Goal: Transaction & Acquisition: Purchase product/service

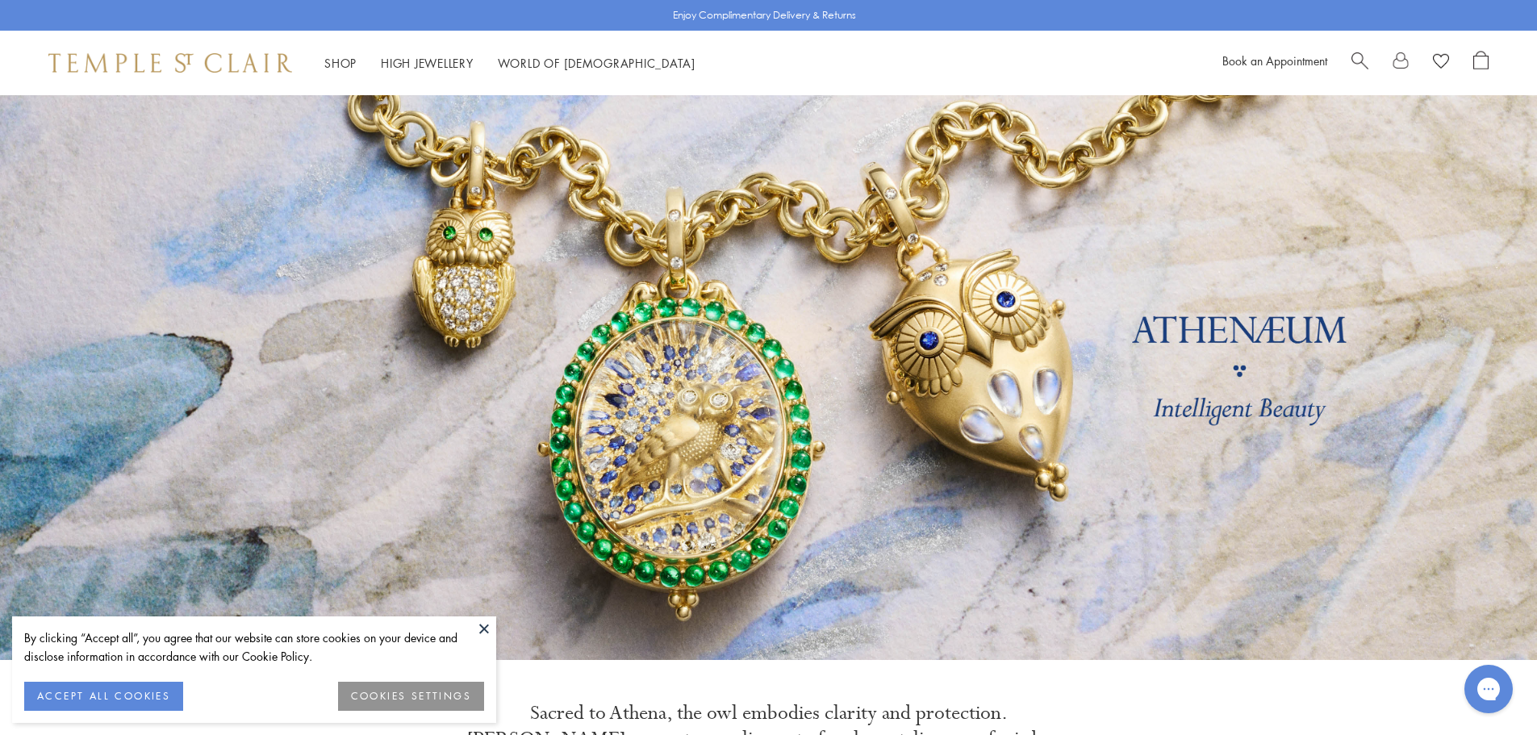
click at [483, 628] on button at bounding box center [484, 629] width 24 height 24
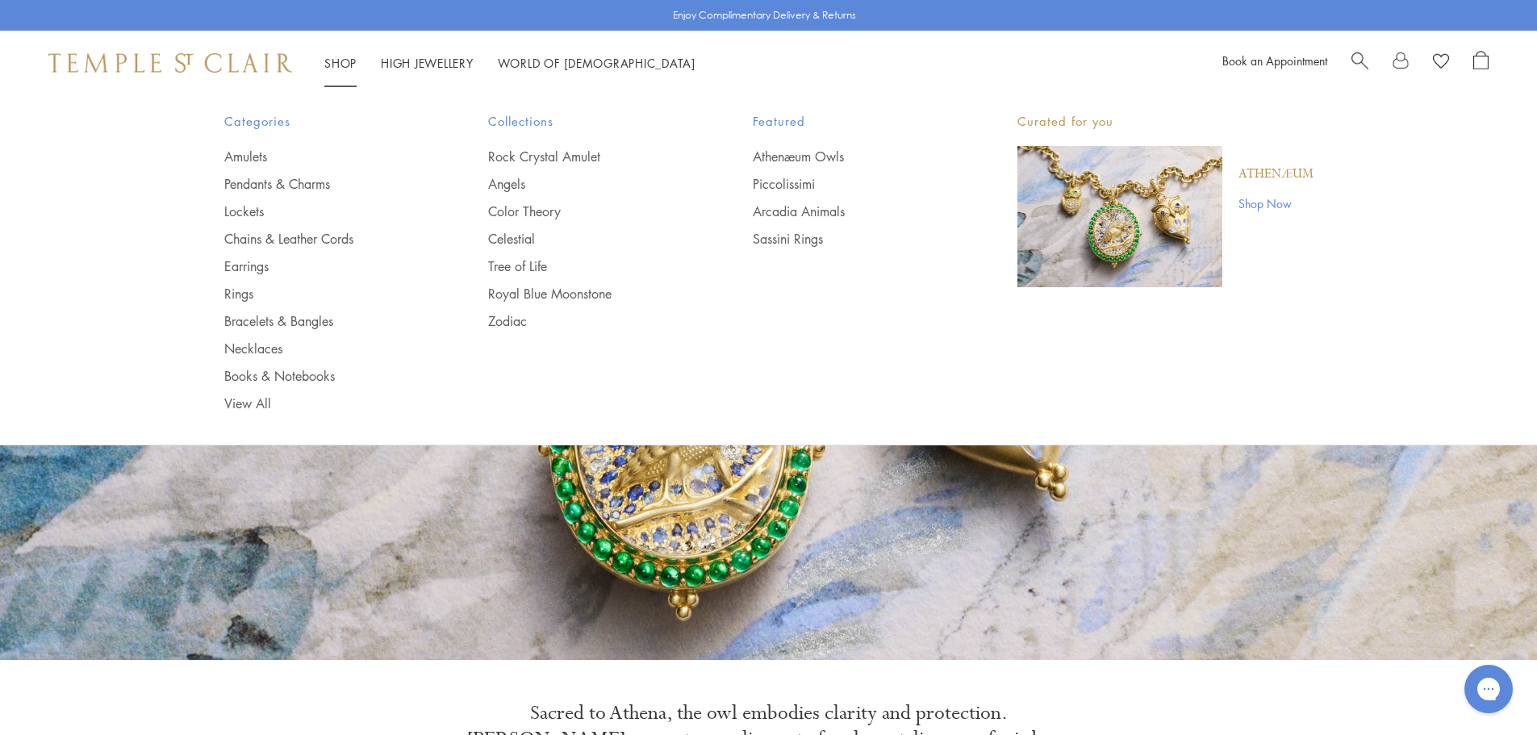
click at [331, 48] on div "Shop Shop Categories Amulets Pendants & Charms Lockets Chains & Leather Cords E…" at bounding box center [768, 63] width 1537 height 65
click at [240, 262] on link "Earrings" at bounding box center [324, 266] width 200 height 18
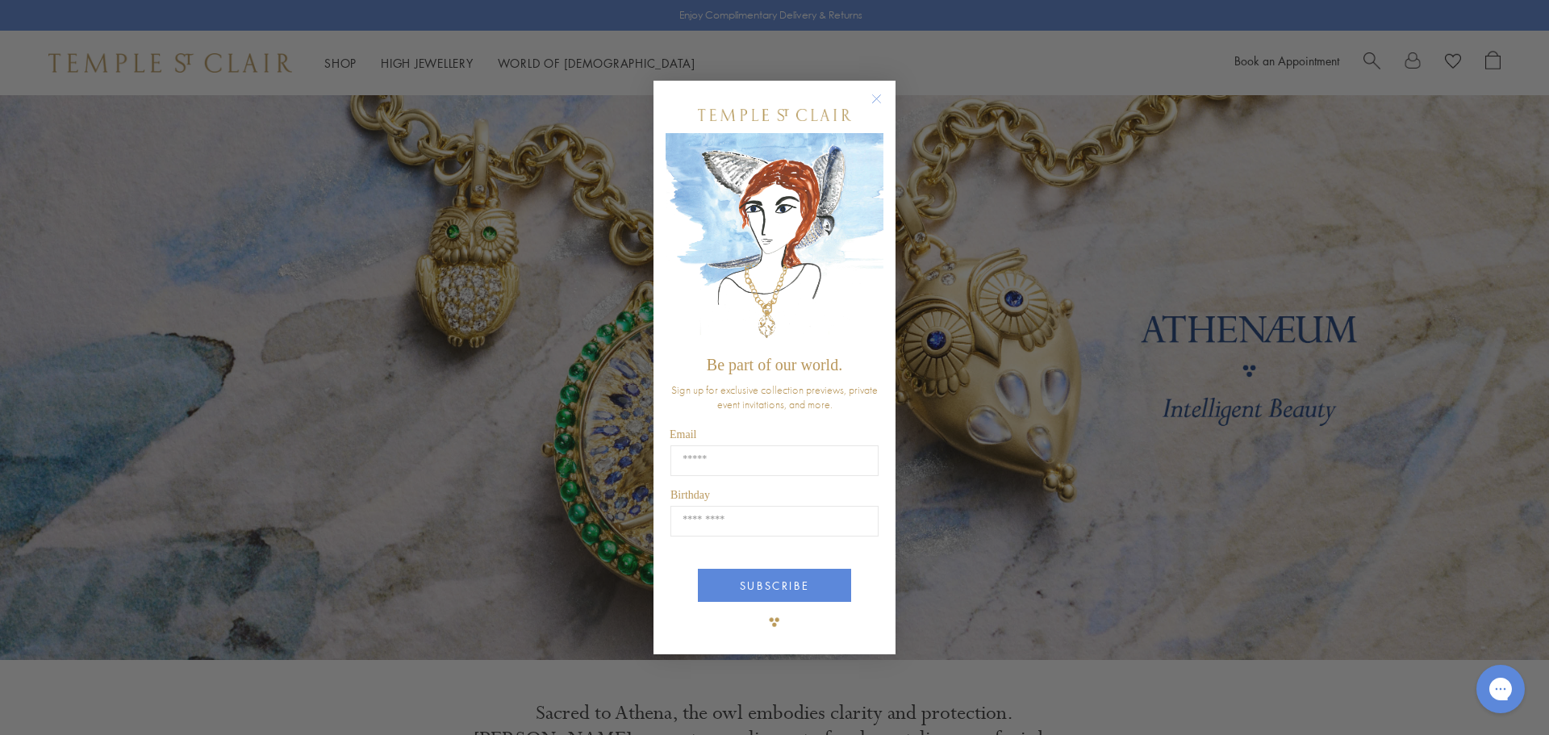
click at [878, 90] on circle "Close dialog" at bounding box center [877, 98] width 19 height 19
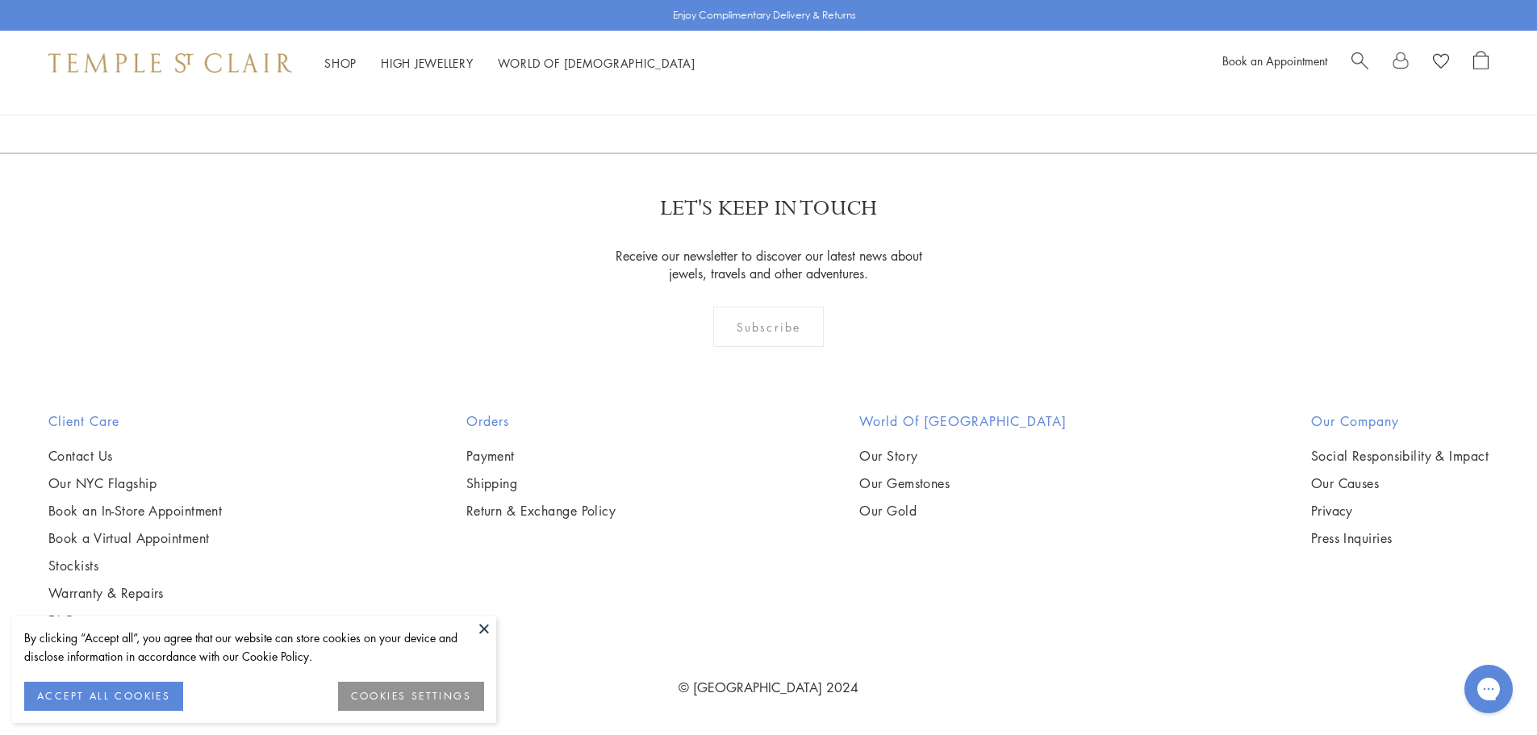
scroll to position [3126, 0]
click at [0, 0] on img at bounding box center [0, 0] width 0 height 0
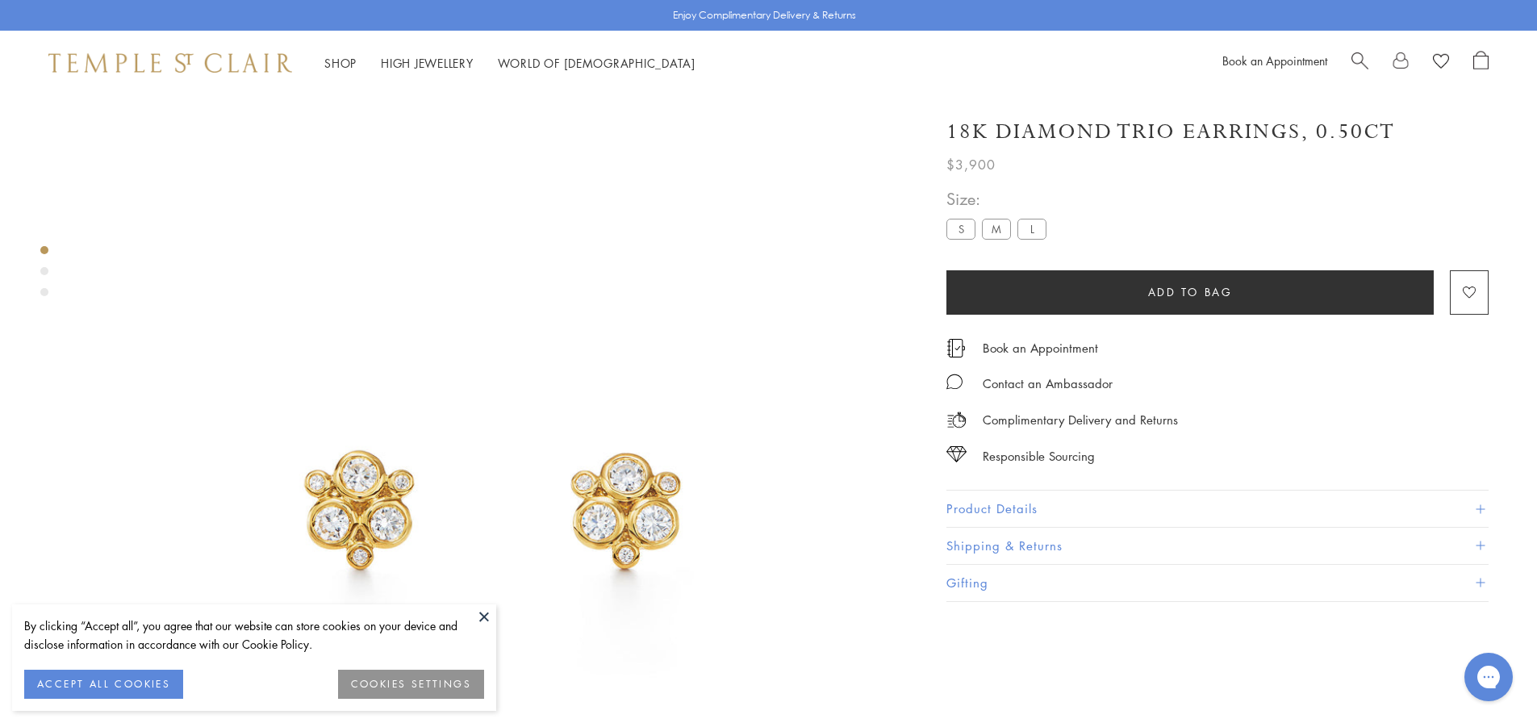
click at [483, 622] on button at bounding box center [484, 616] width 24 height 24
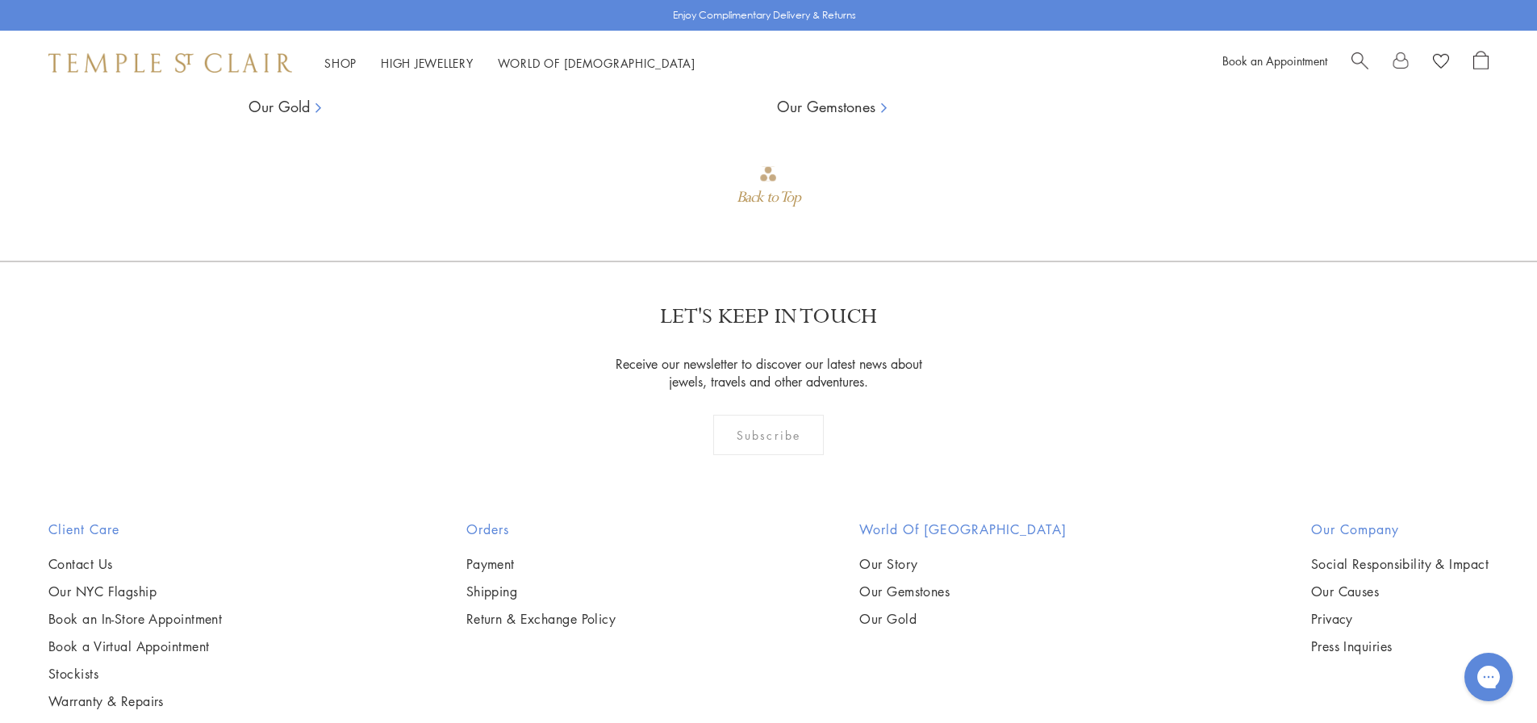
scroll to position [1788, 0]
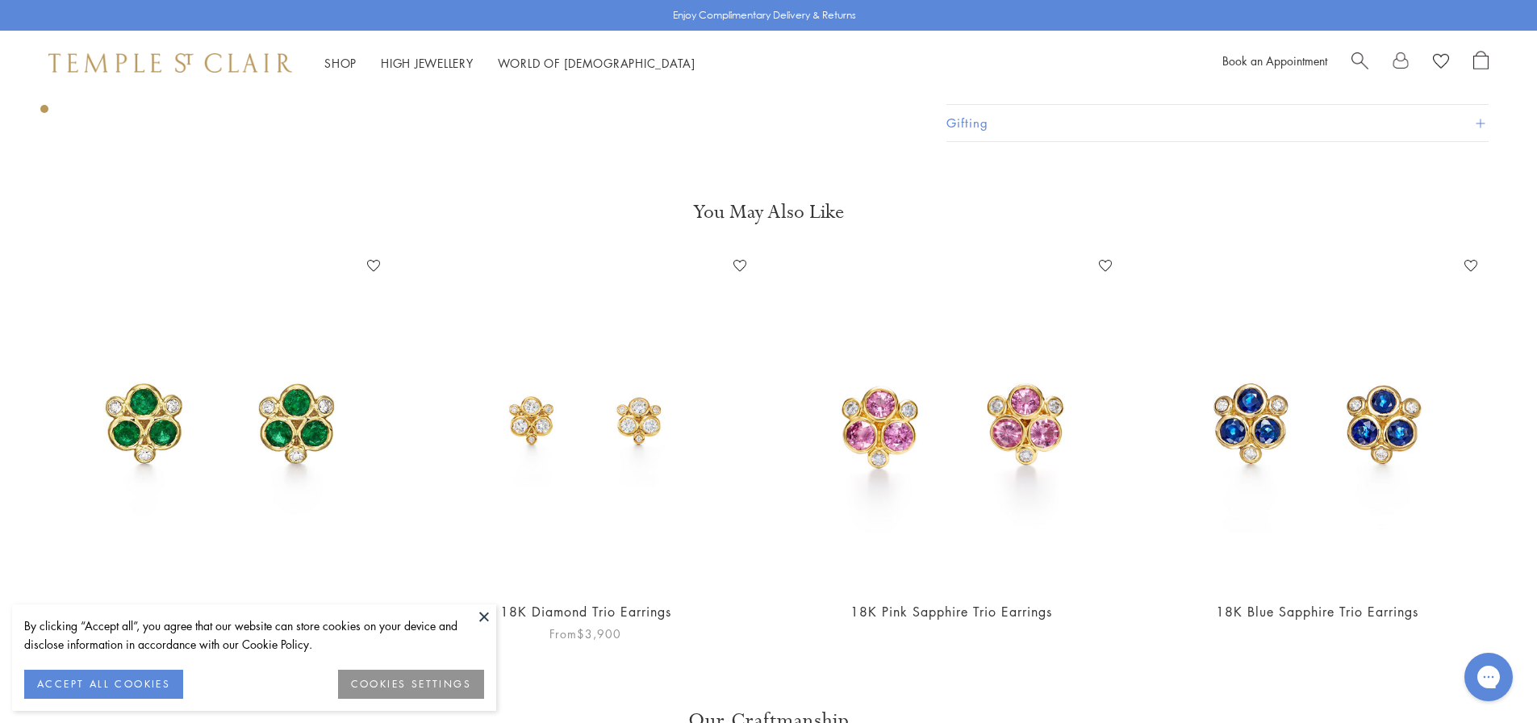
scroll to position [781, 0]
click at [622, 435] on img at bounding box center [585, 419] width 333 height 333
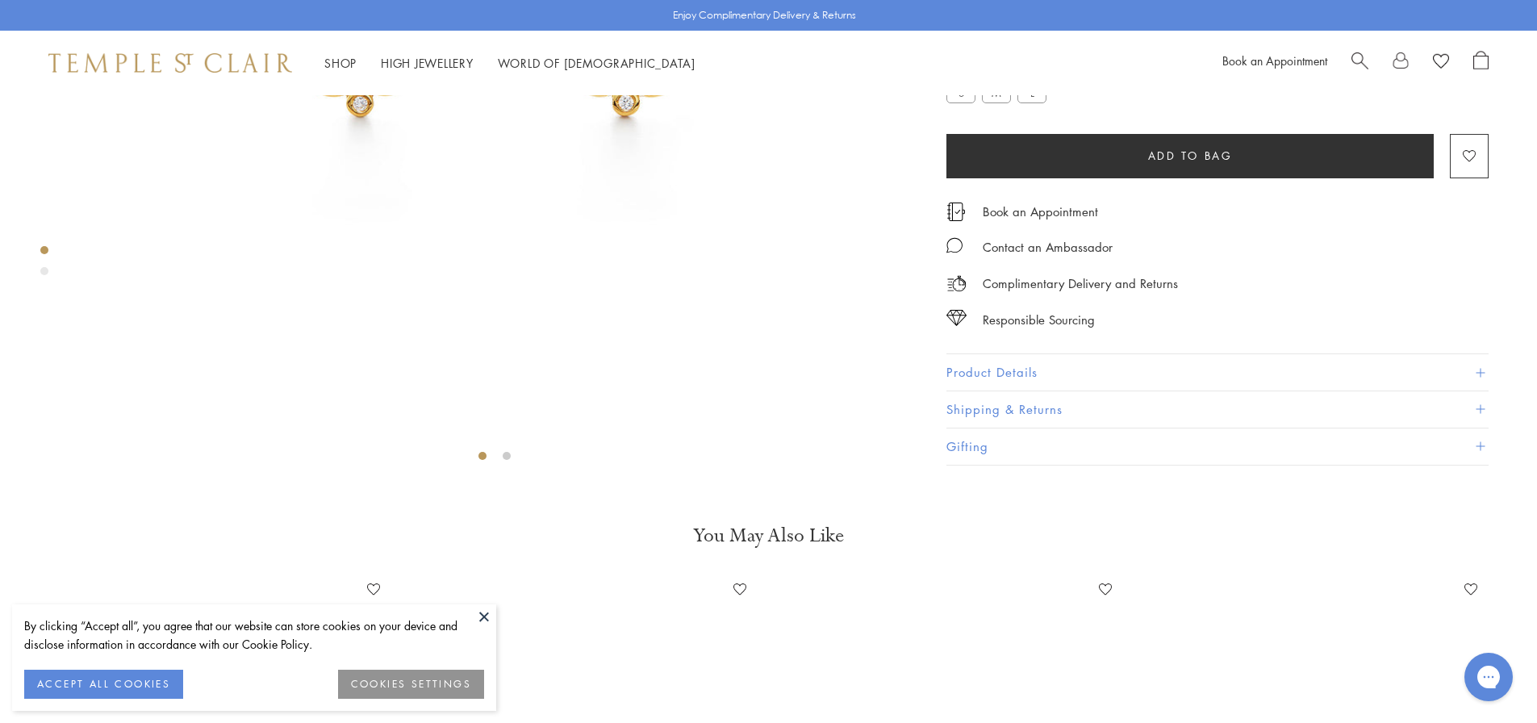
scroll to position [454, 0]
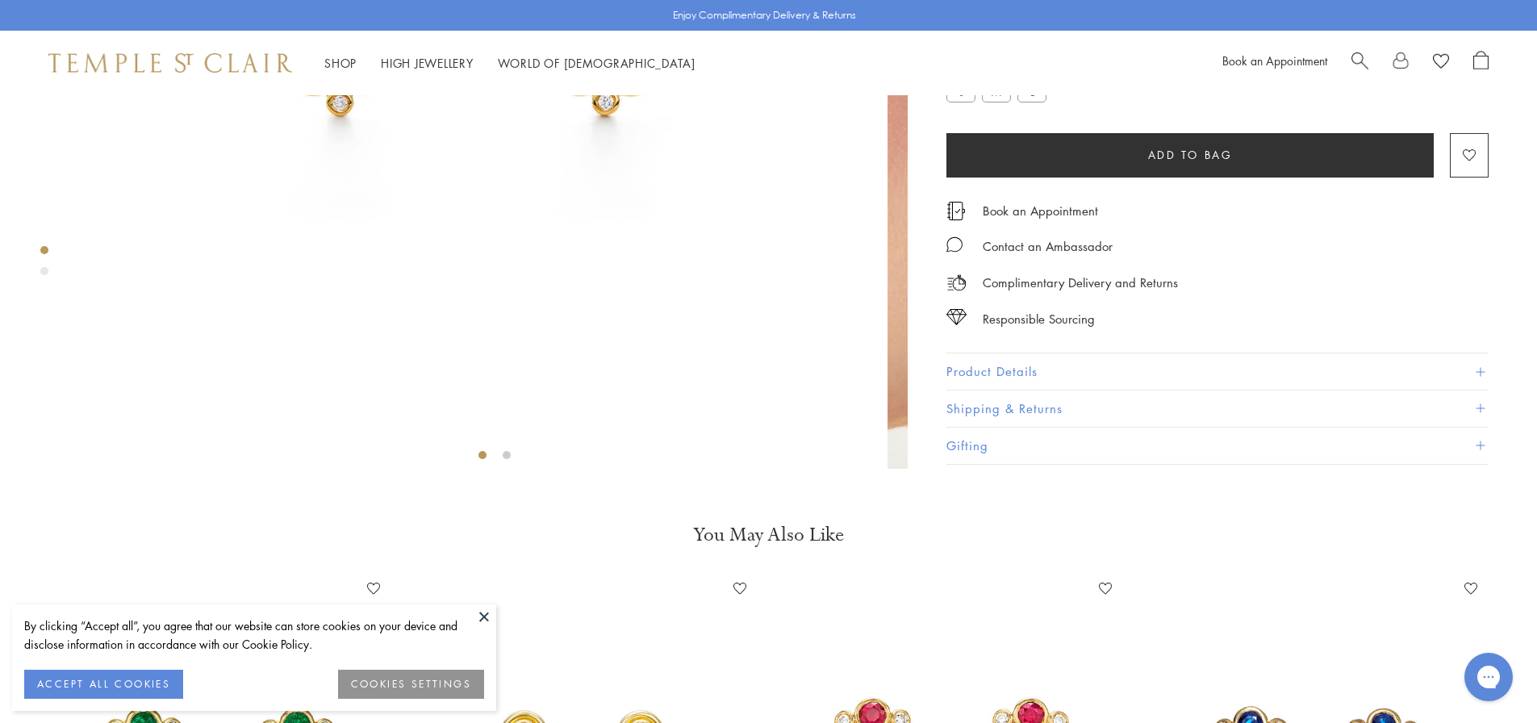
click at [98, 693] on button "ACCEPT ALL COOKIES" at bounding box center [103, 684] width 159 height 29
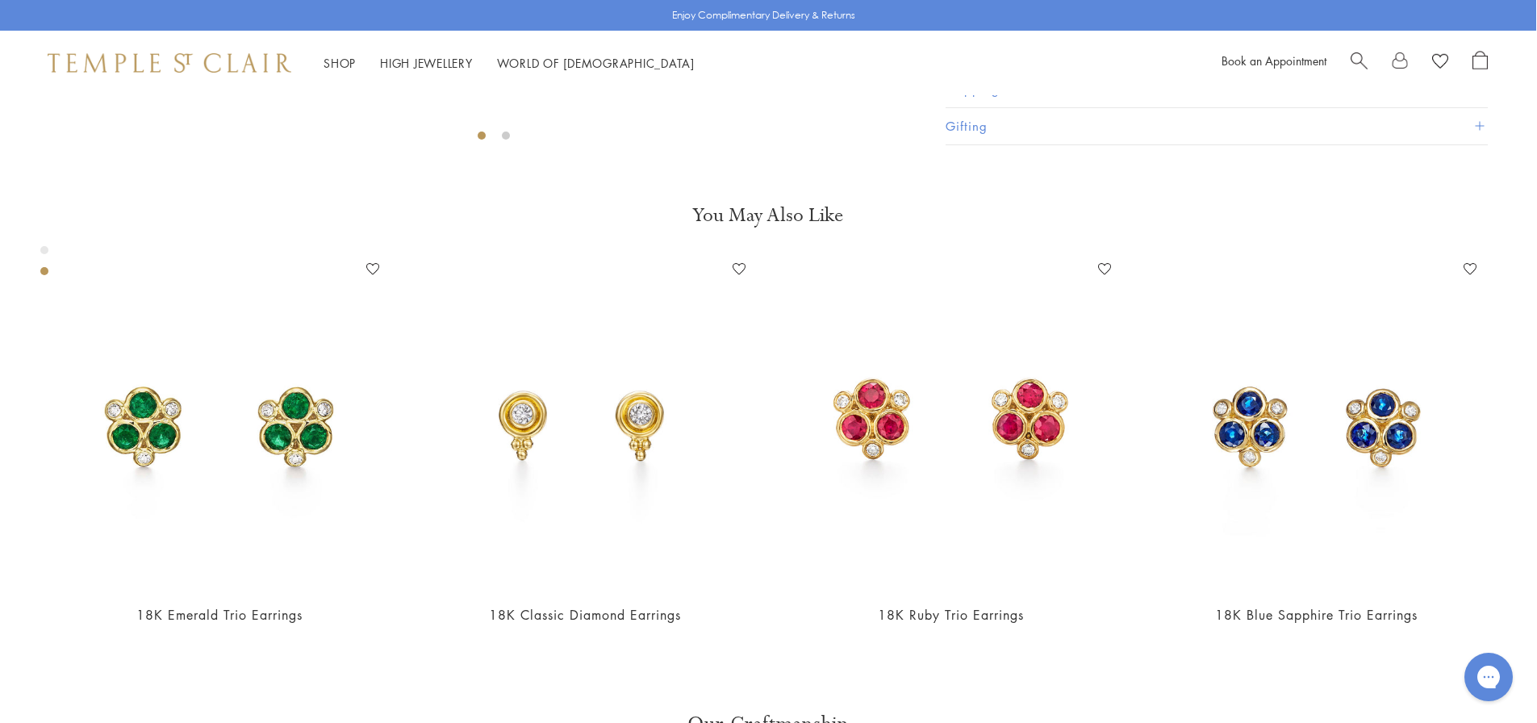
scroll to position [774, 0]
